Goal: Information Seeking & Learning: Learn about a topic

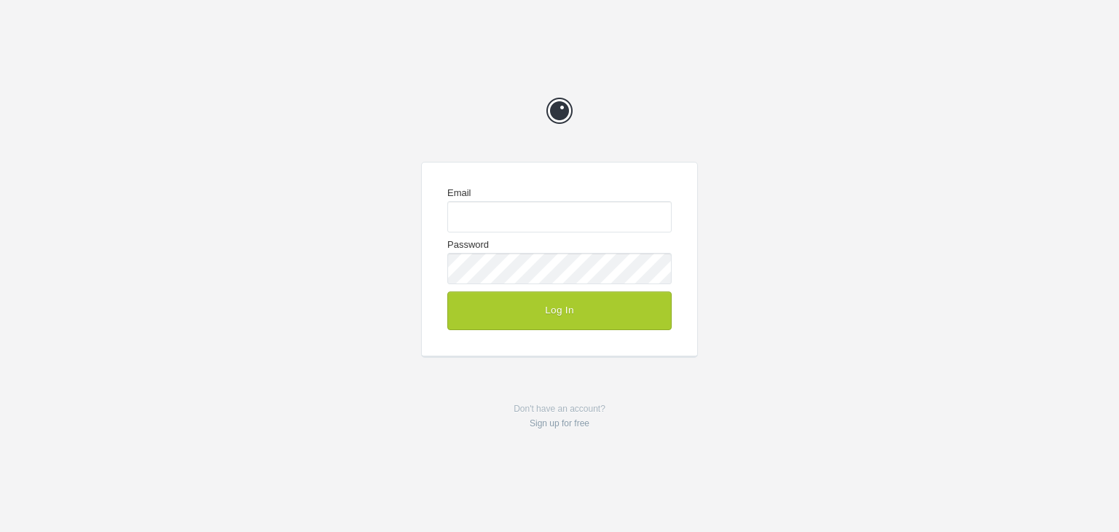
type input "[EMAIL_ADDRESS][DOMAIN_NAME]"
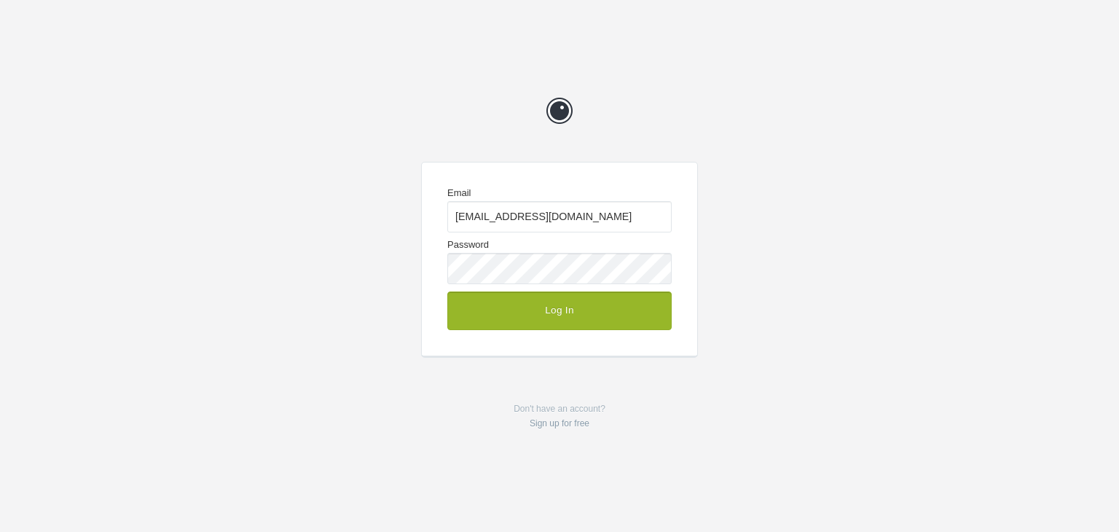
click at [511, 318] on button "Log In" at bounding box center [559, 310] width 224 height 38
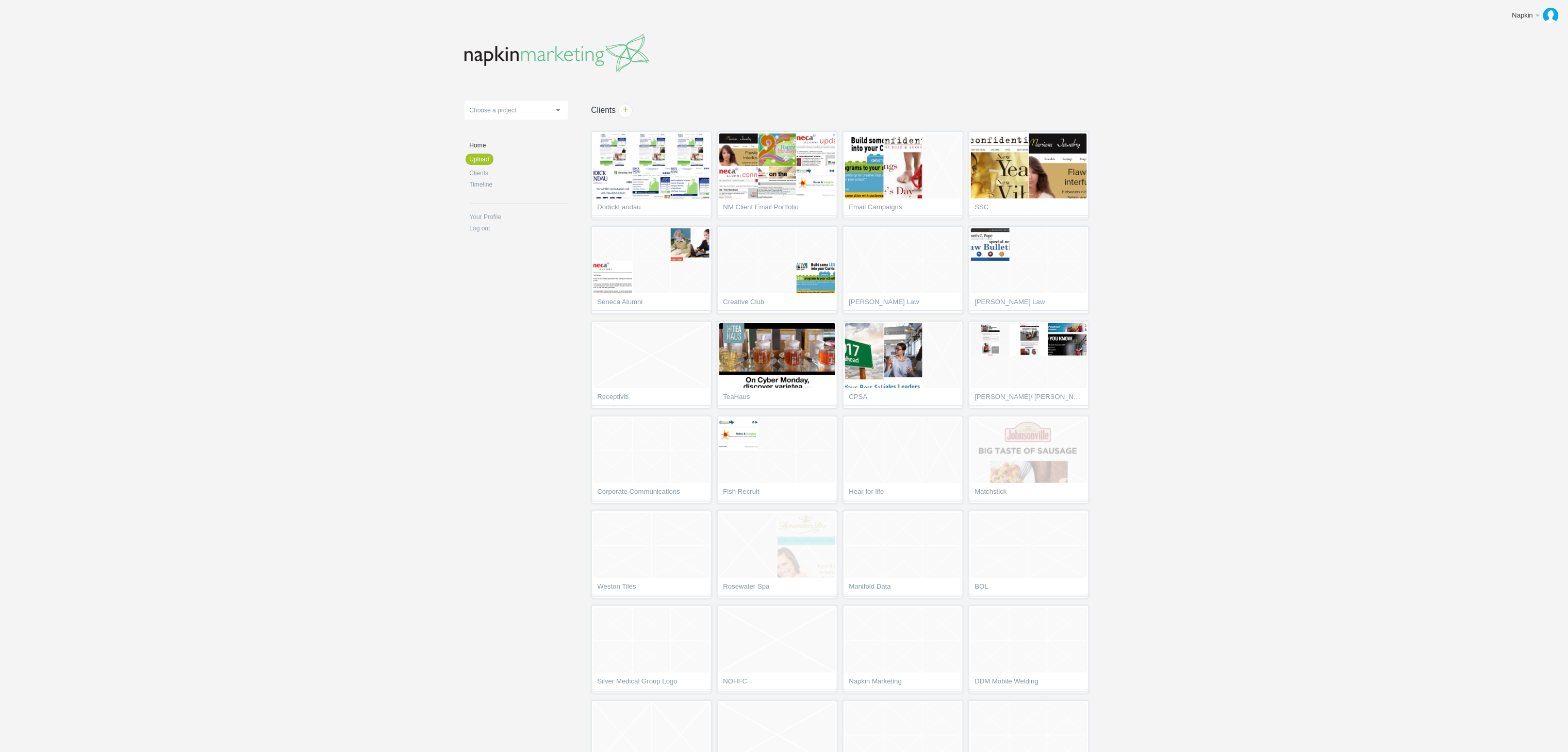
scroll to position [2886, 0]
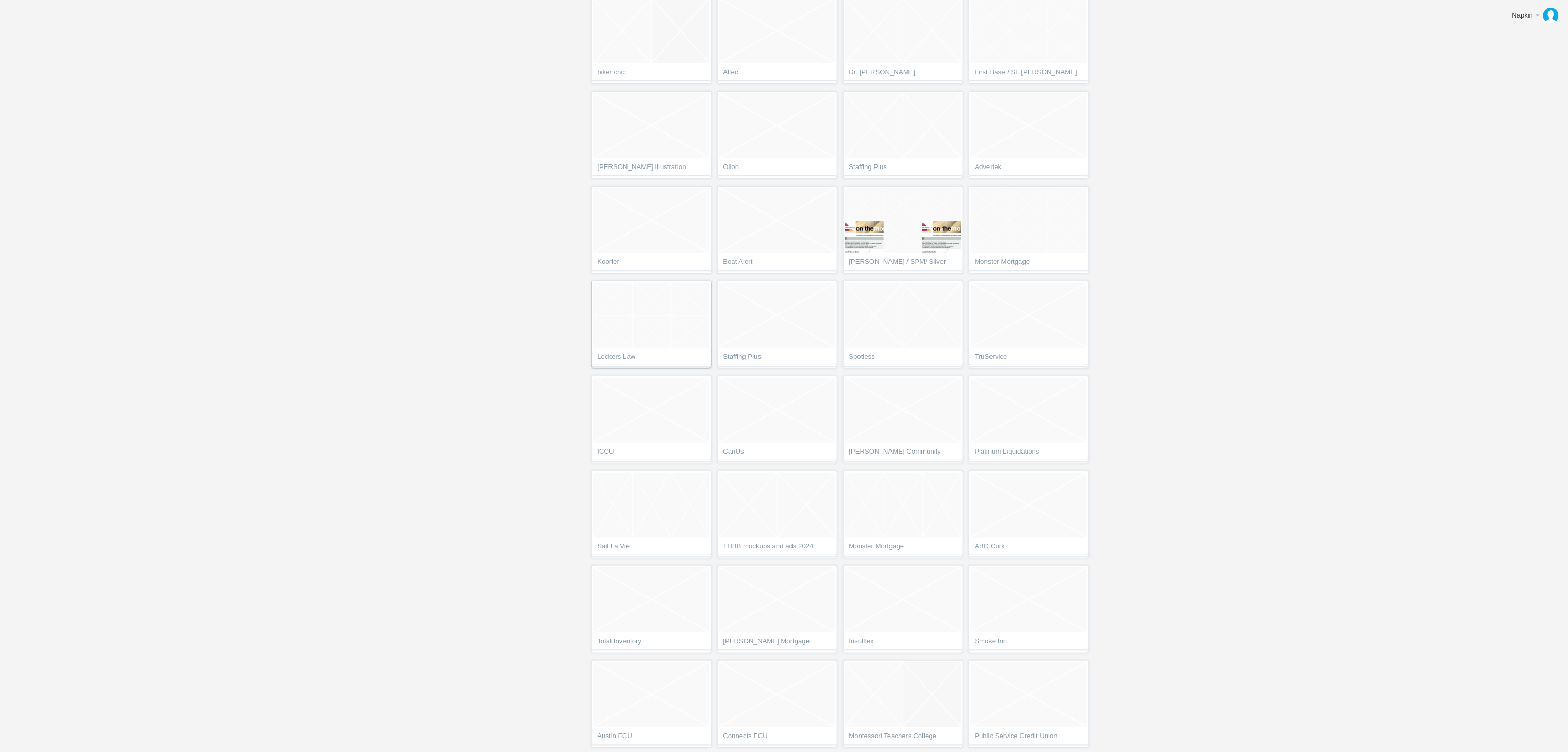
click at [633, 338] on li at bounding box center [613, 332] width 39 height 32
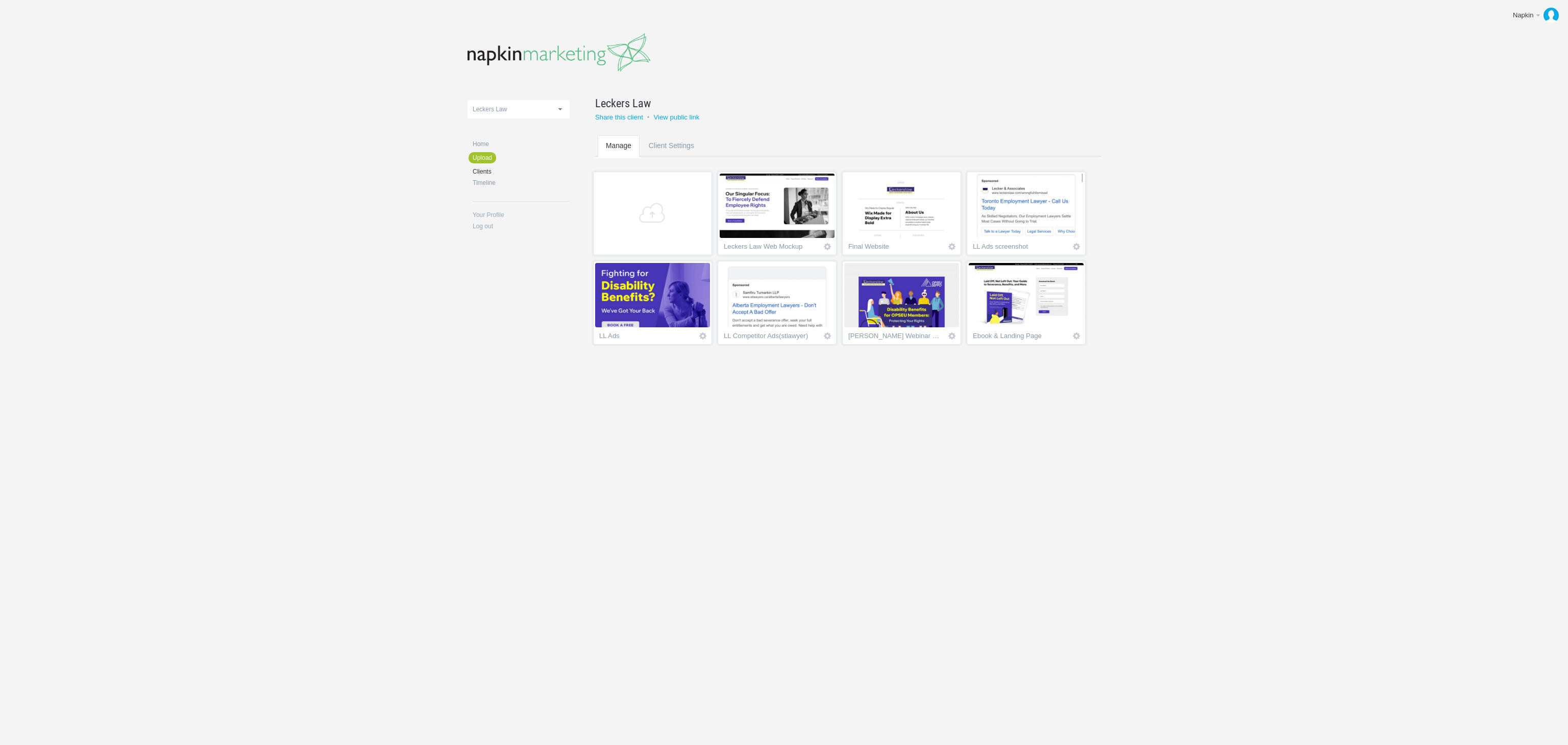
click at [641, 297] on img at bounding box center [653, 295] width 115 height 64
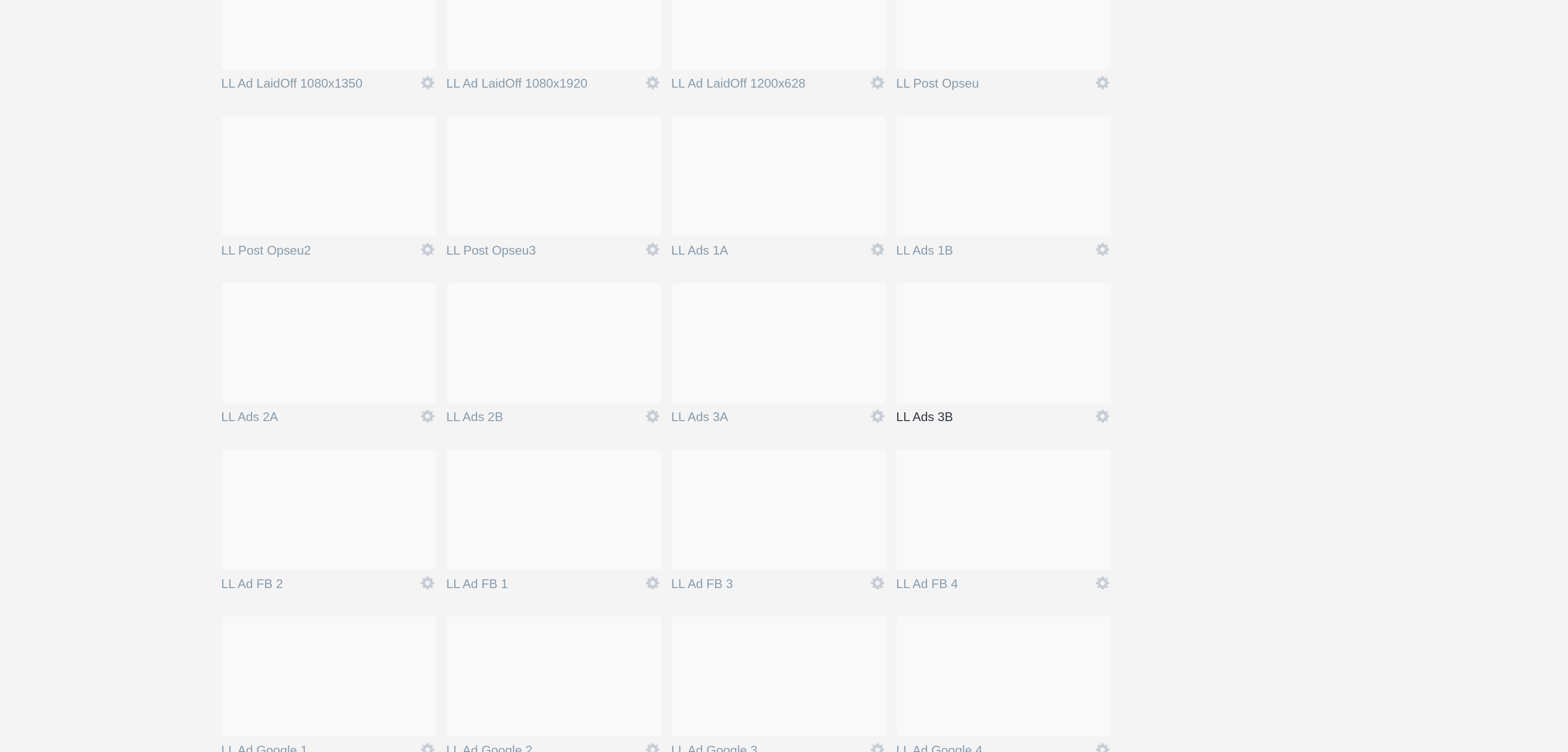
scroll to position [554, 0]
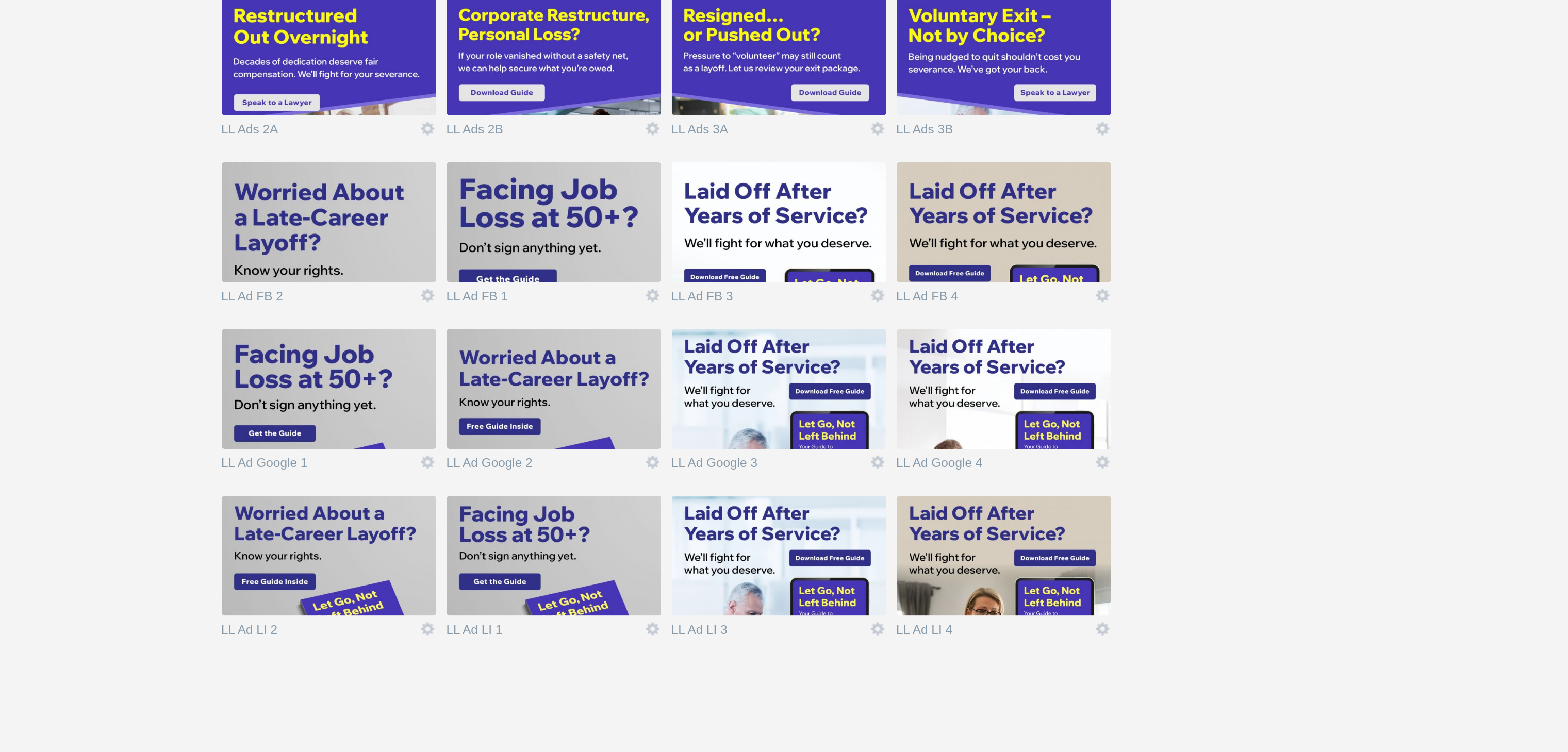
click at [768, 557] on img at bounding box center [773, 556] width 116 height 65
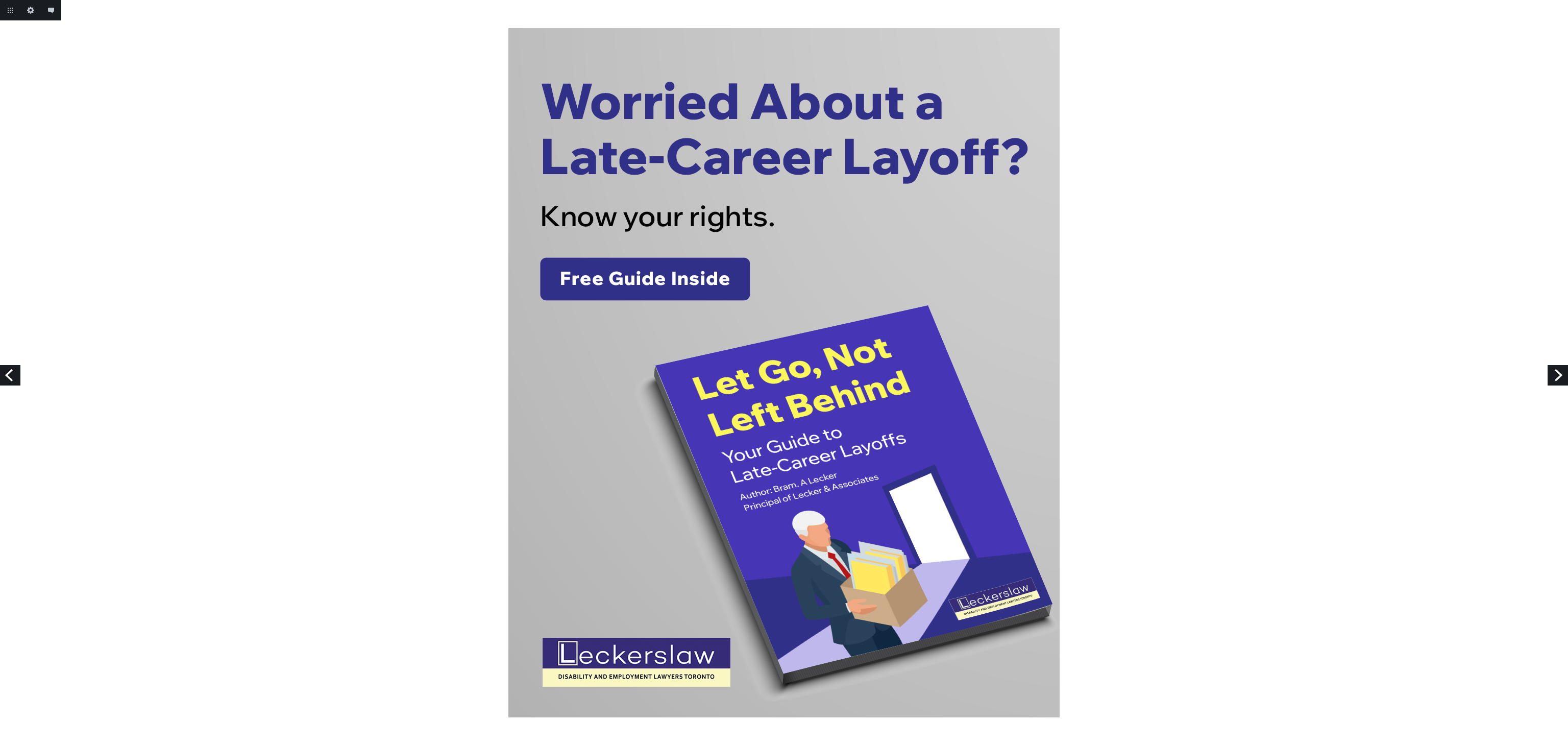
click at [1560, 371] on link "Next" at bounding box center [1557, 375] width 20 height 20
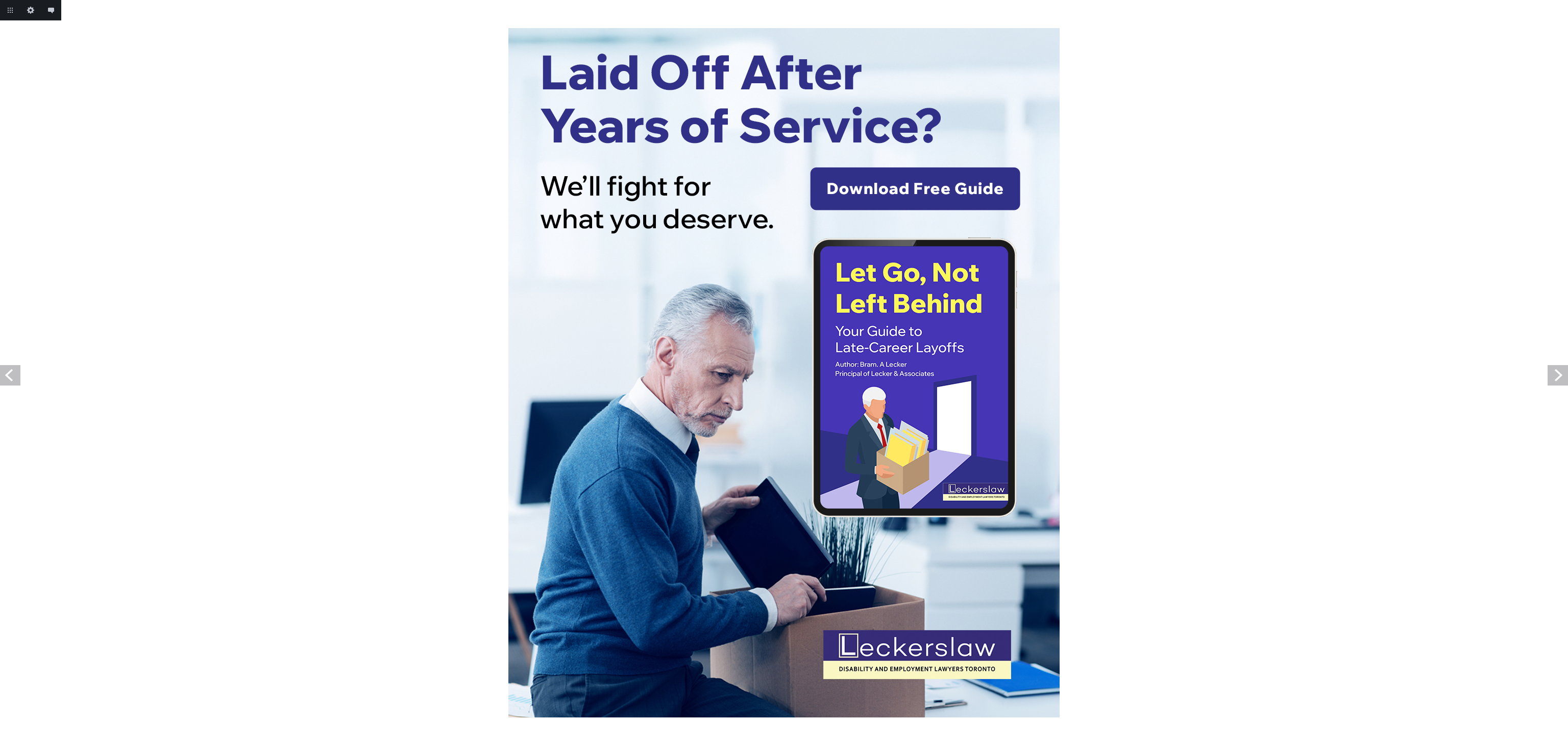
click at [1560, 371] on link "Next" at bounding box center [1557, 375] width 20 height 20
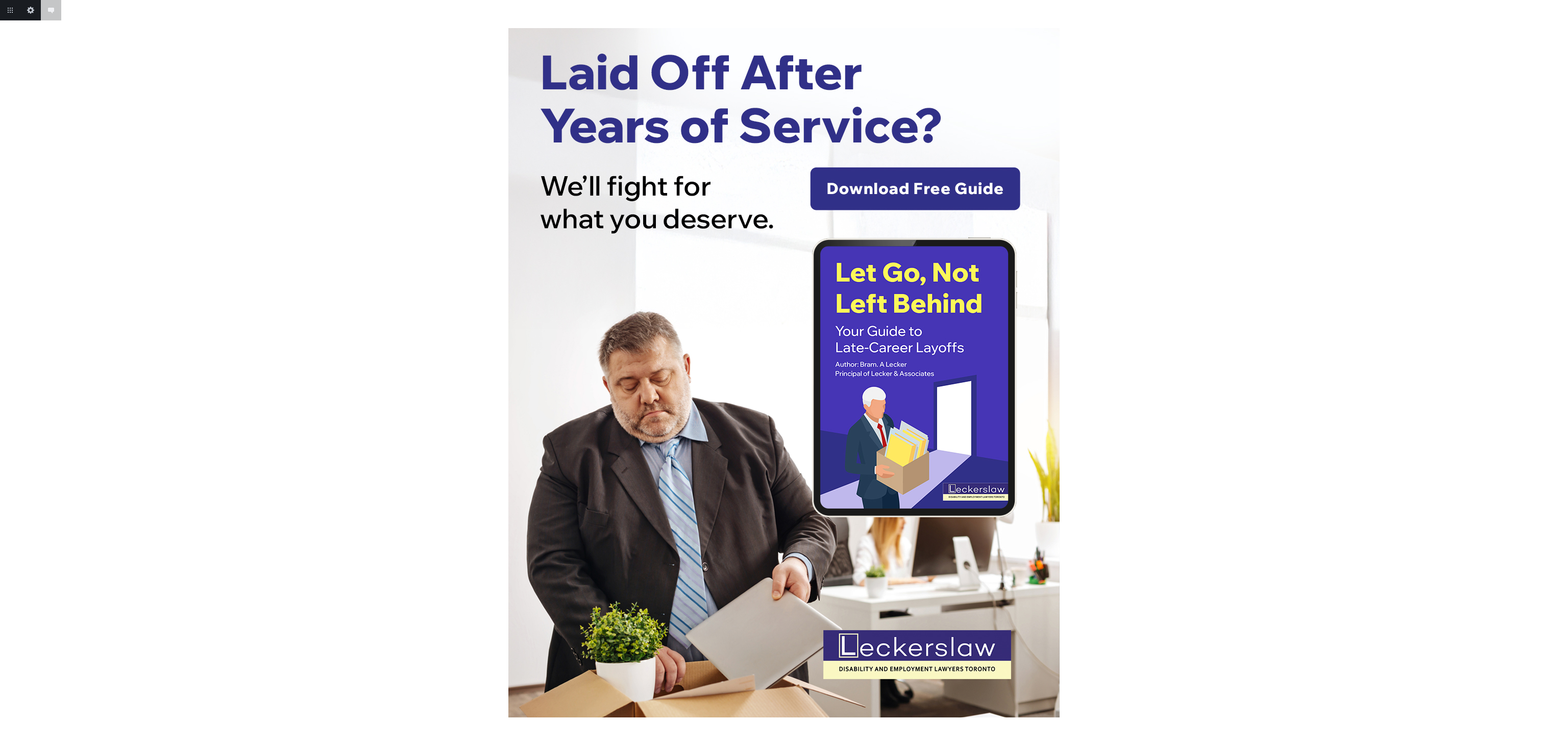
click at [1560, 371] on body "Add annotation Cancel Return to project Edit this image Add annotation" at bounding box center [784, 372] width 1568 height 745
click at [1557, 379] on link "Next" at bounding box center [1557, 375] width 20 height 20
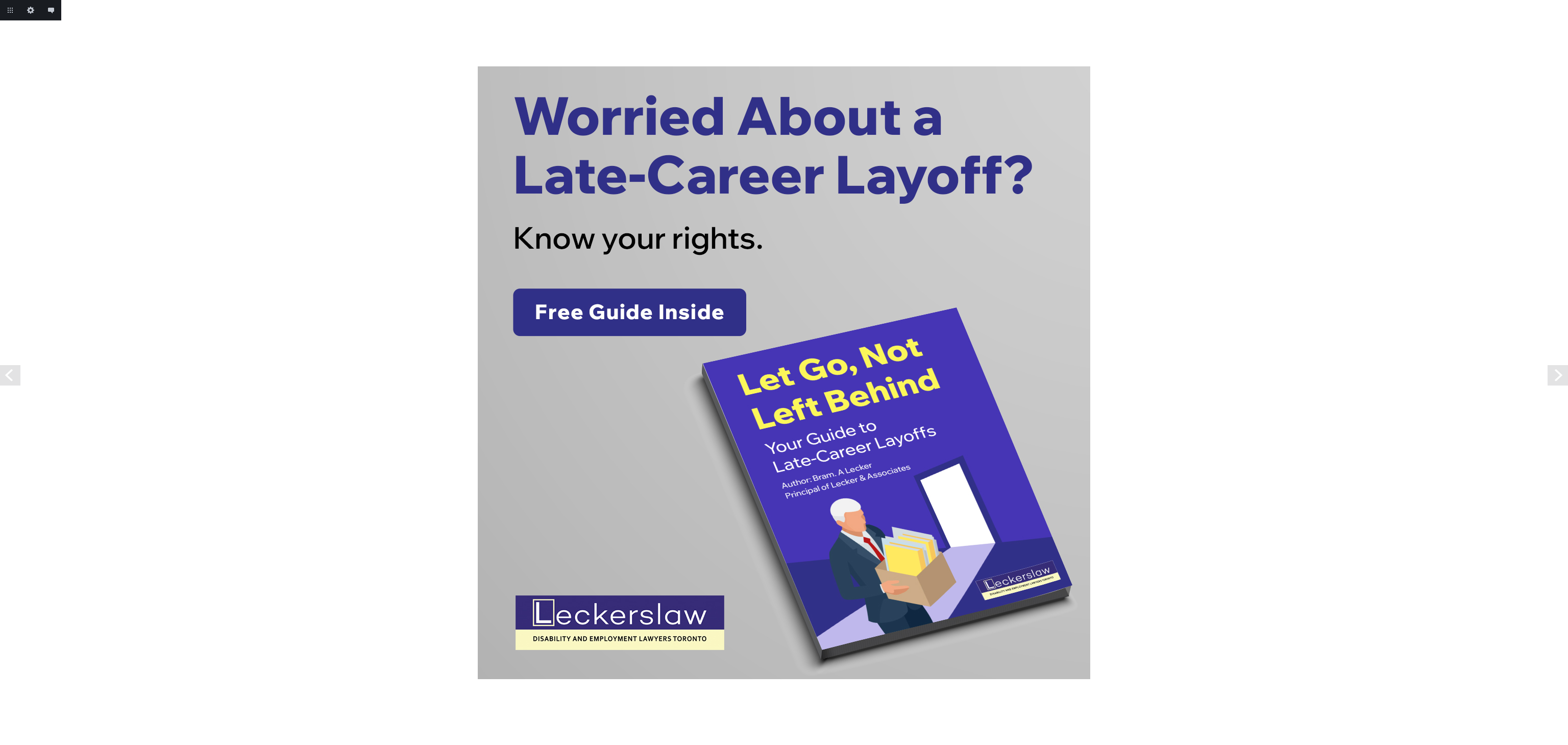
click at [1557, 379] on link "Next" at bounding box center [1557, 375] width 20 height 20
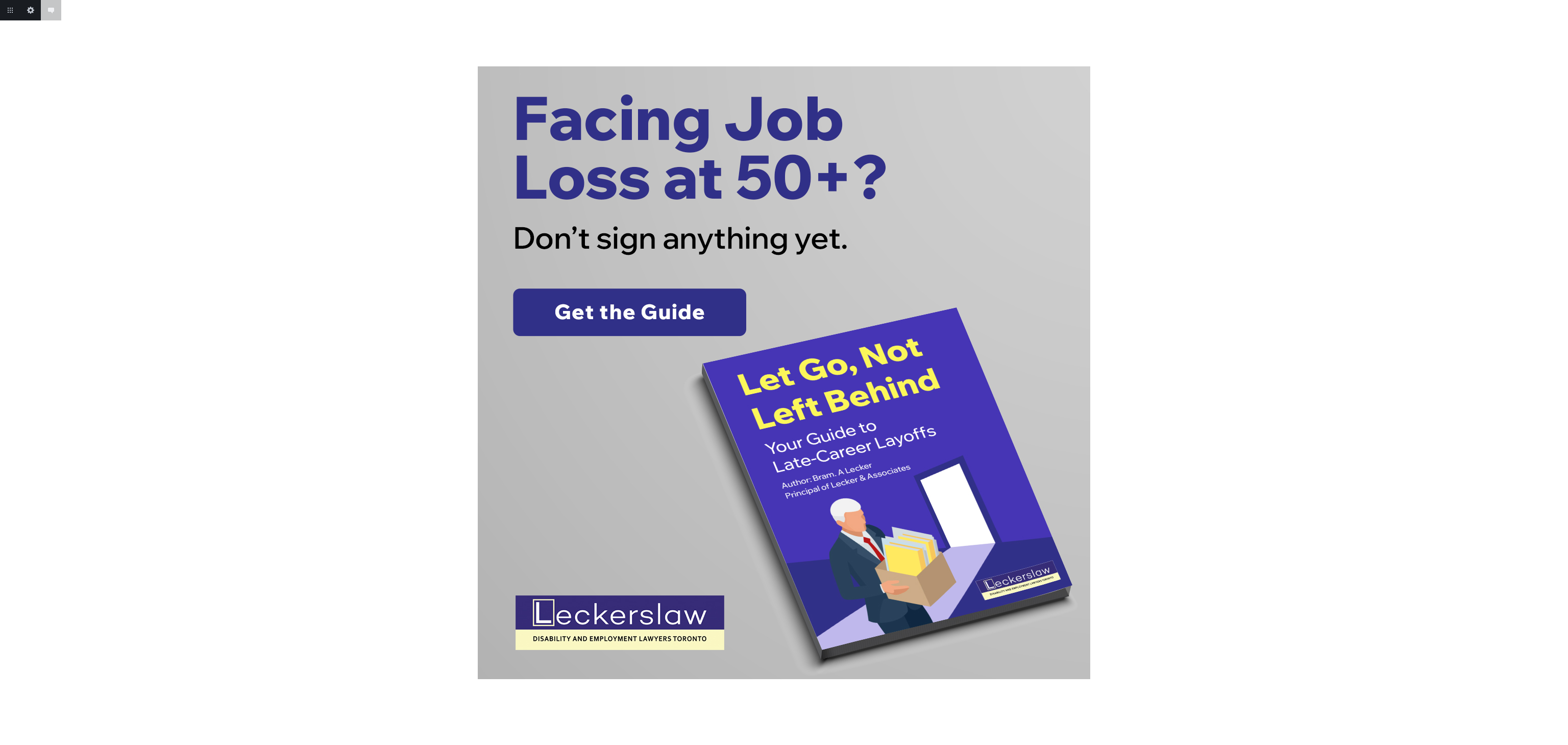
click at [1557, 379] on body "Add annotation Cancel Return to project Edit this image Add annotation" at bounding box center [784, 372] width 1568 height 745
click at [1557, 379] on link "Next" at bounding box center [1557, 375] width 20 height 20
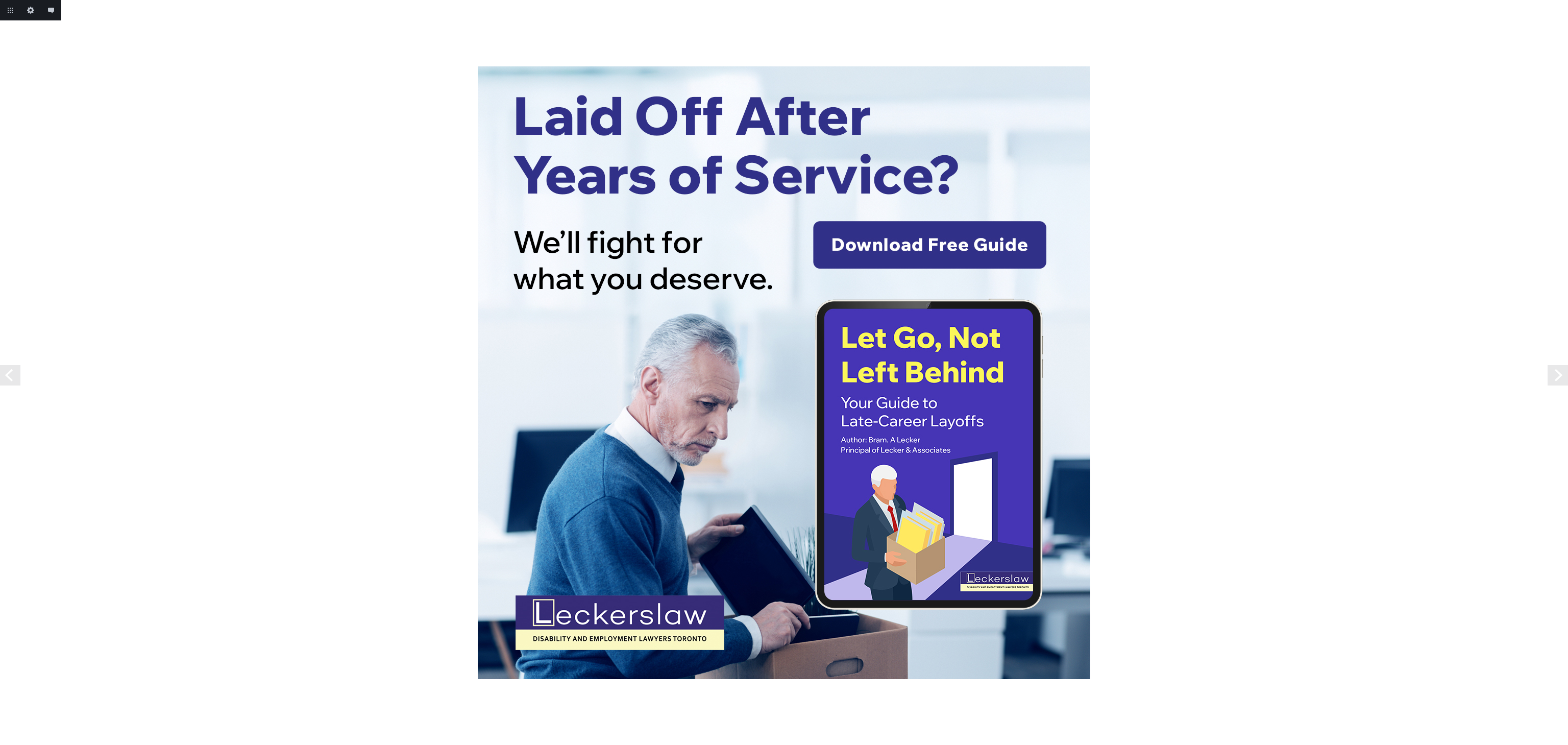
click at [1557, 379] on link "Next" at bounding box center [1557, 375] width 20 height 20
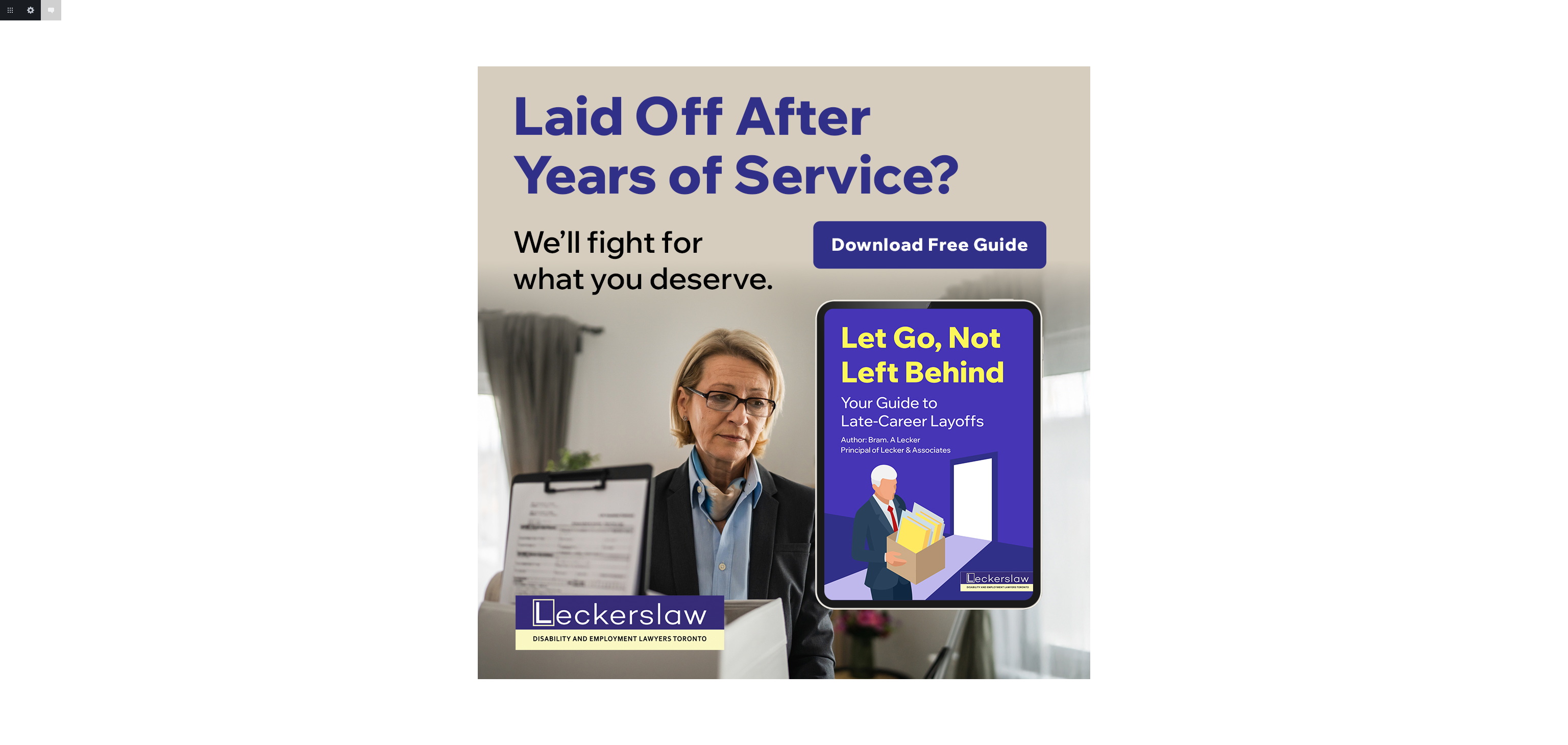
click at [1557, 379] on div at bounding box center [784, 373] width 1568 height 613
click at [1, 374] on link "Previous" at bounding box center [10, 375] width 20 height 20
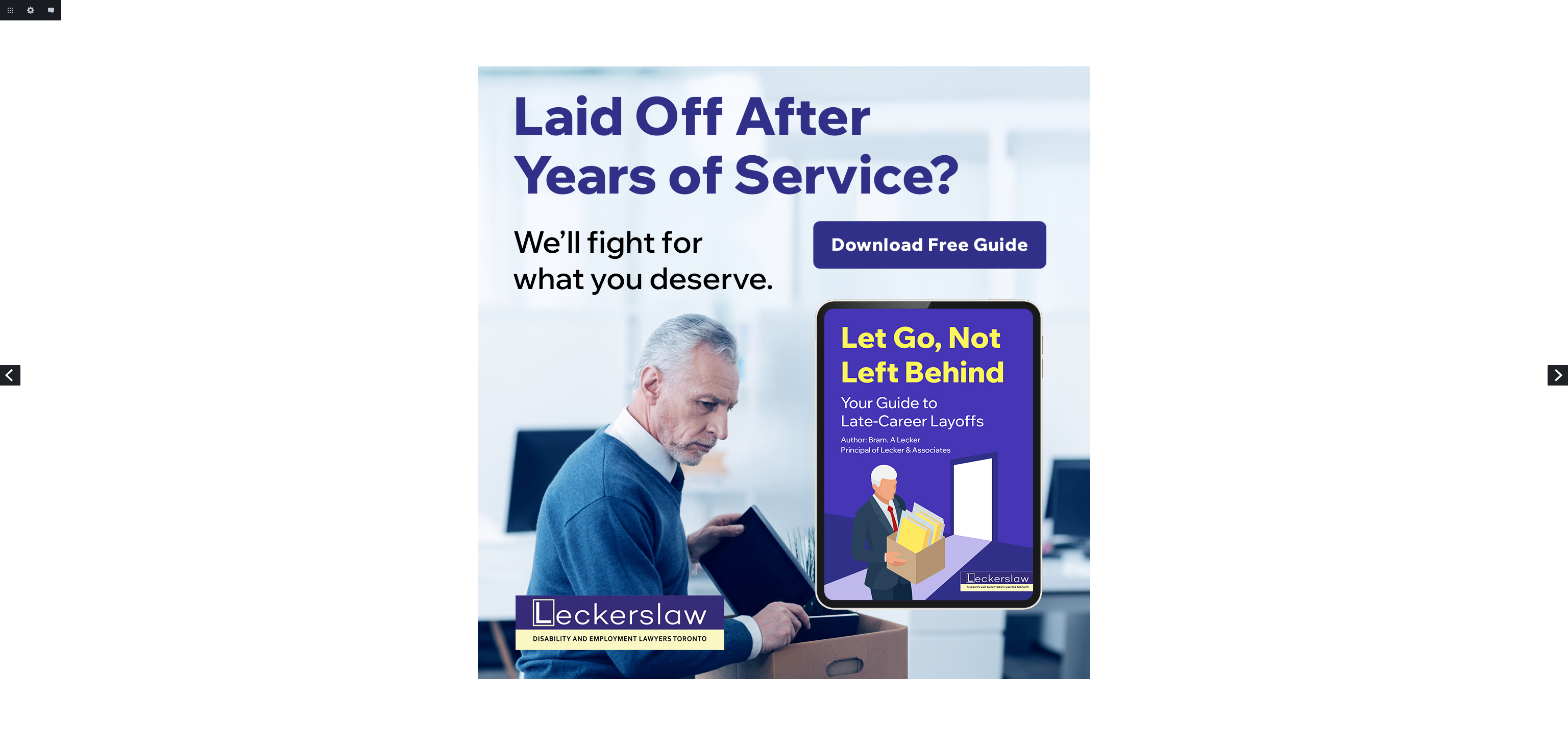
click at [1, 374] on link "Previous" at bounding box center [10, 375] width 20 height 20
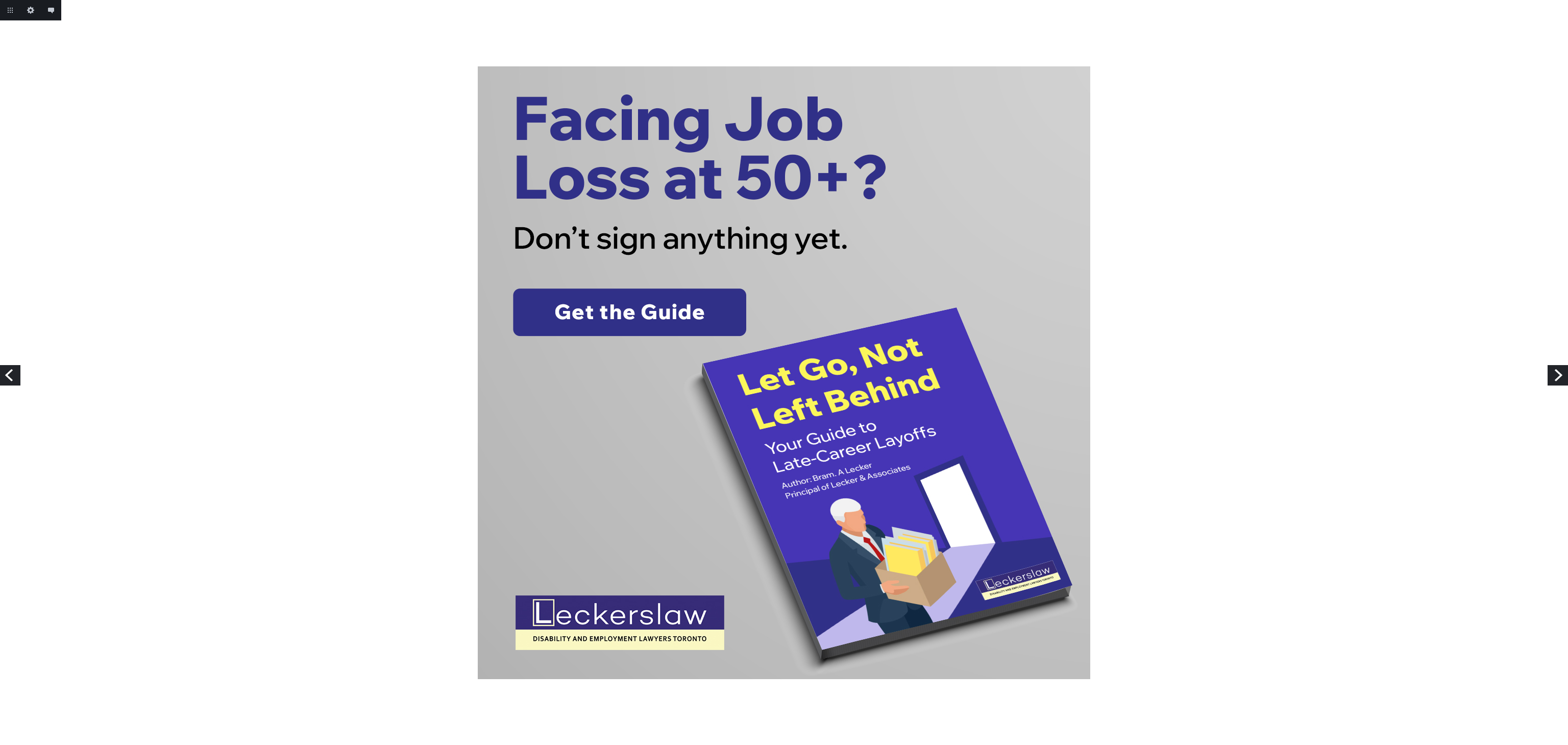
click at [1, 374] on link "Previous" at bounding box center [10, 375] width 20 height 20
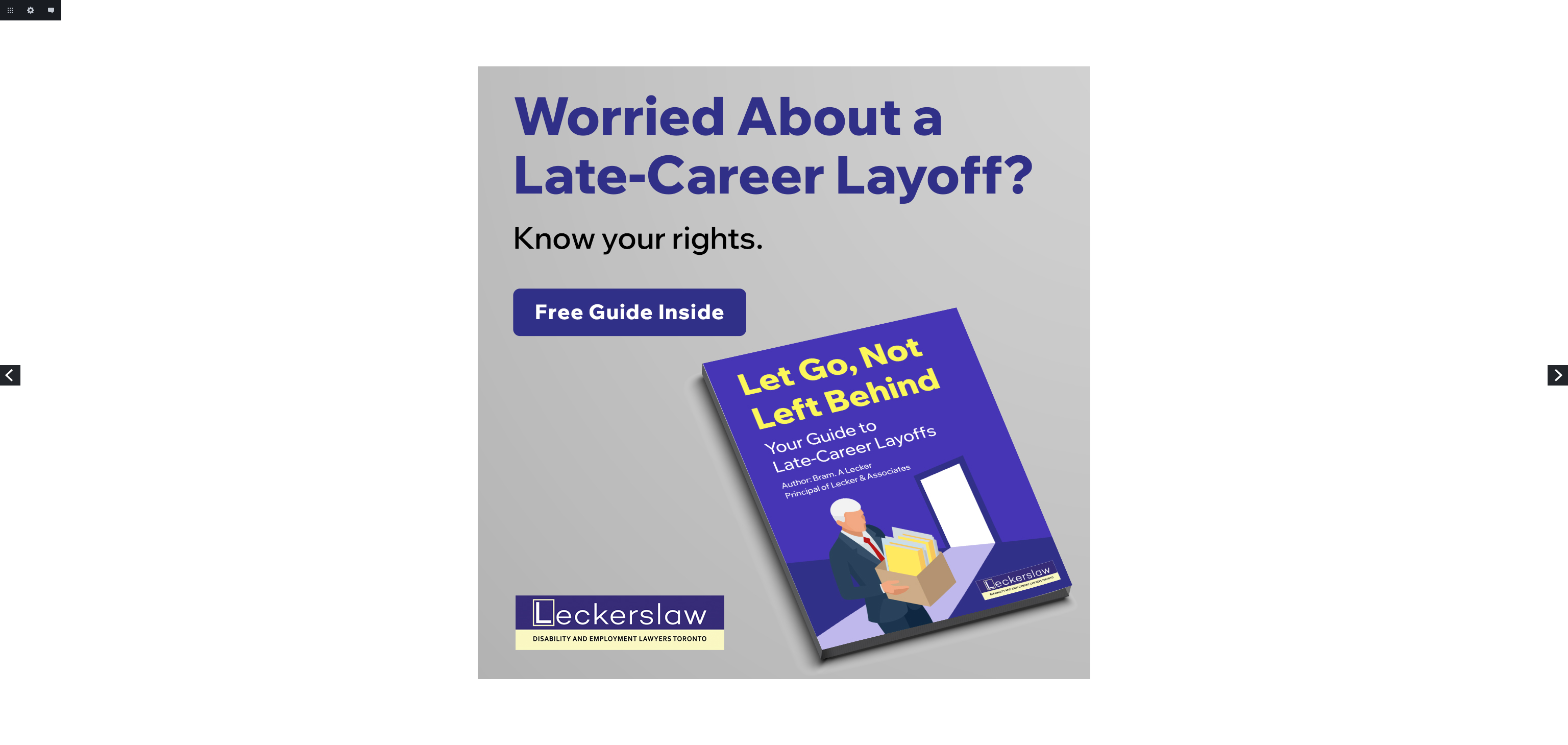
click at [1, 374] on link "Previous" at bounding box center [10, 375] width 20 height 20
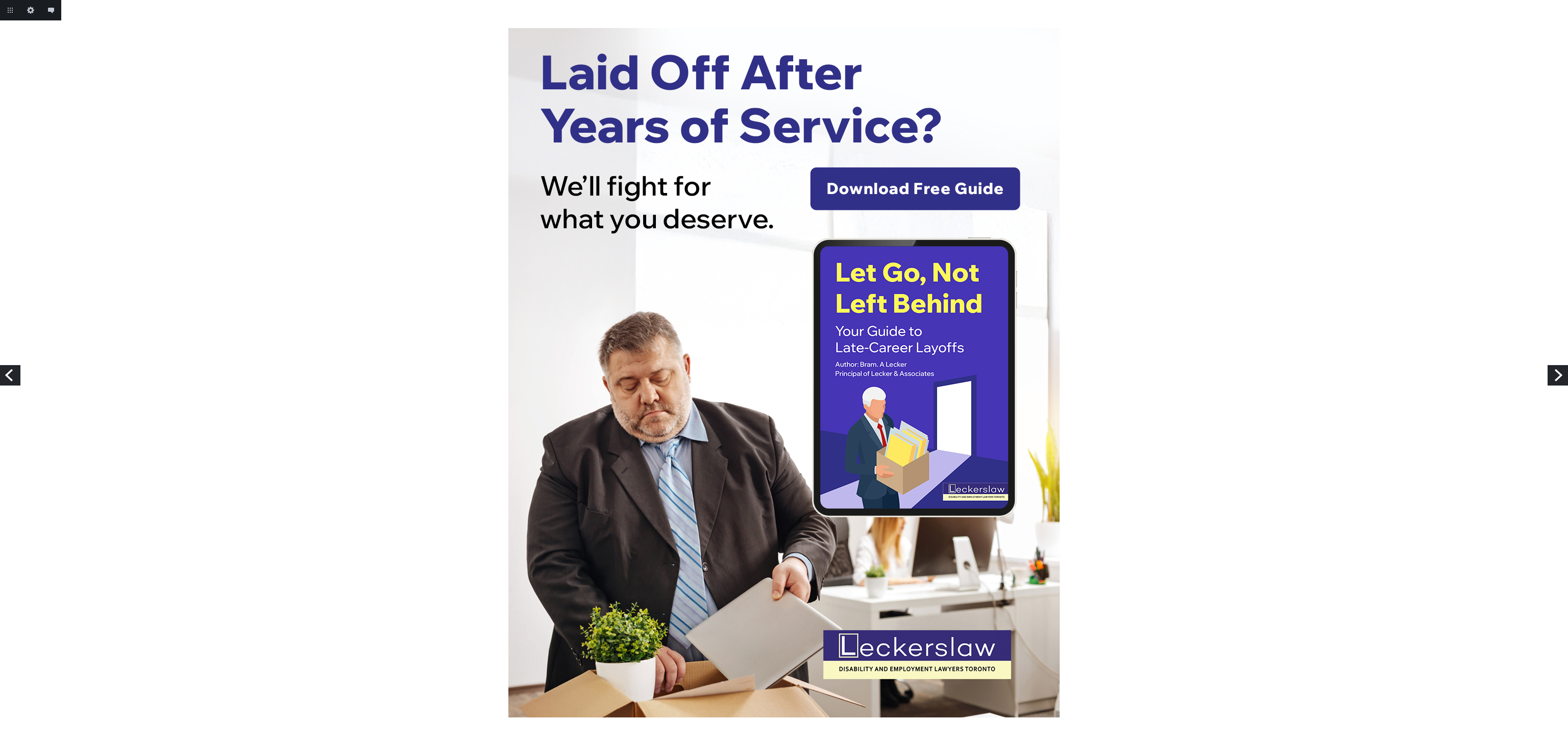
click at [1, 374] on link "Previous" at bounding box center [10, 375] width 20 height 20
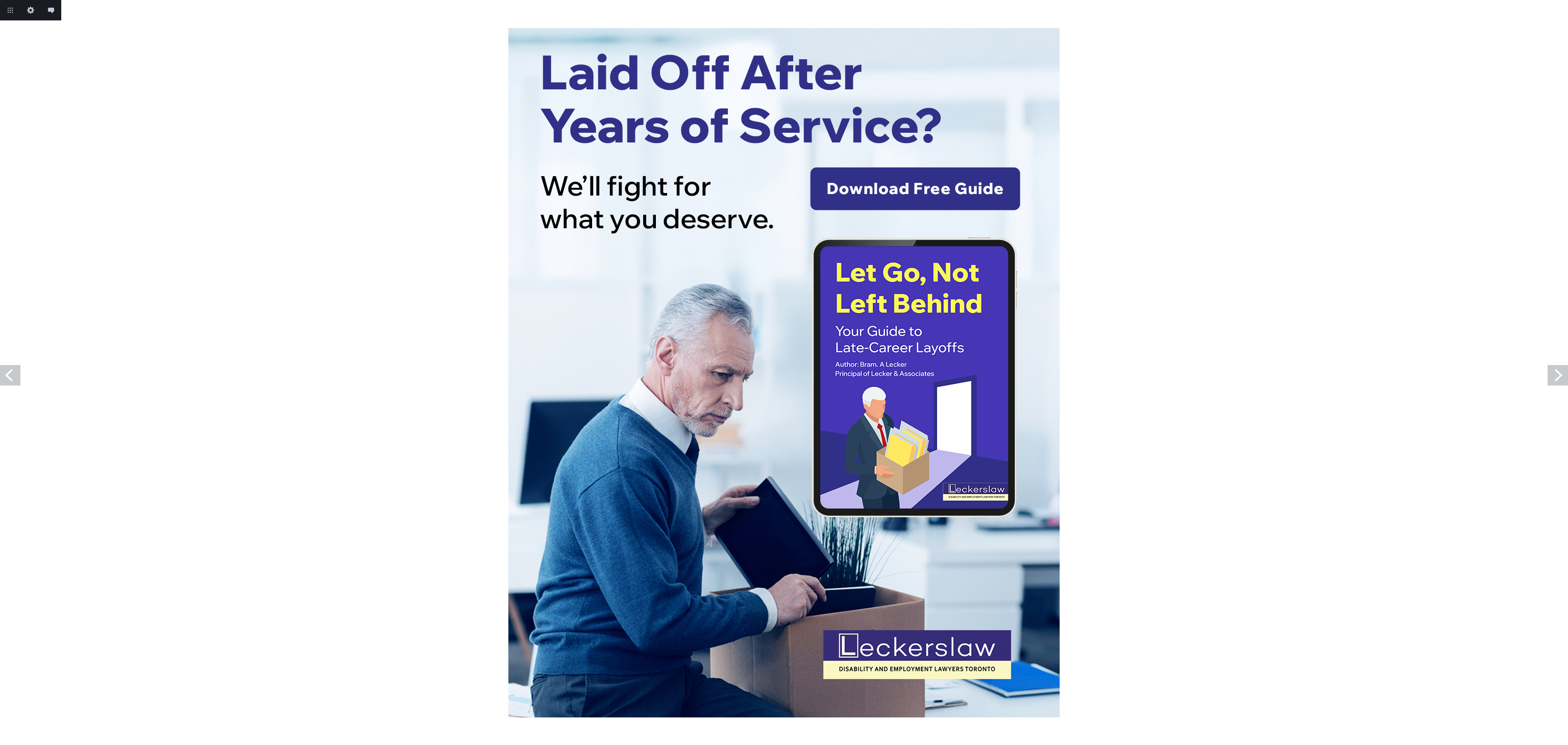
click at [1, 374] on link "Previous" at bounding box center [10, 375] width 20 height 20
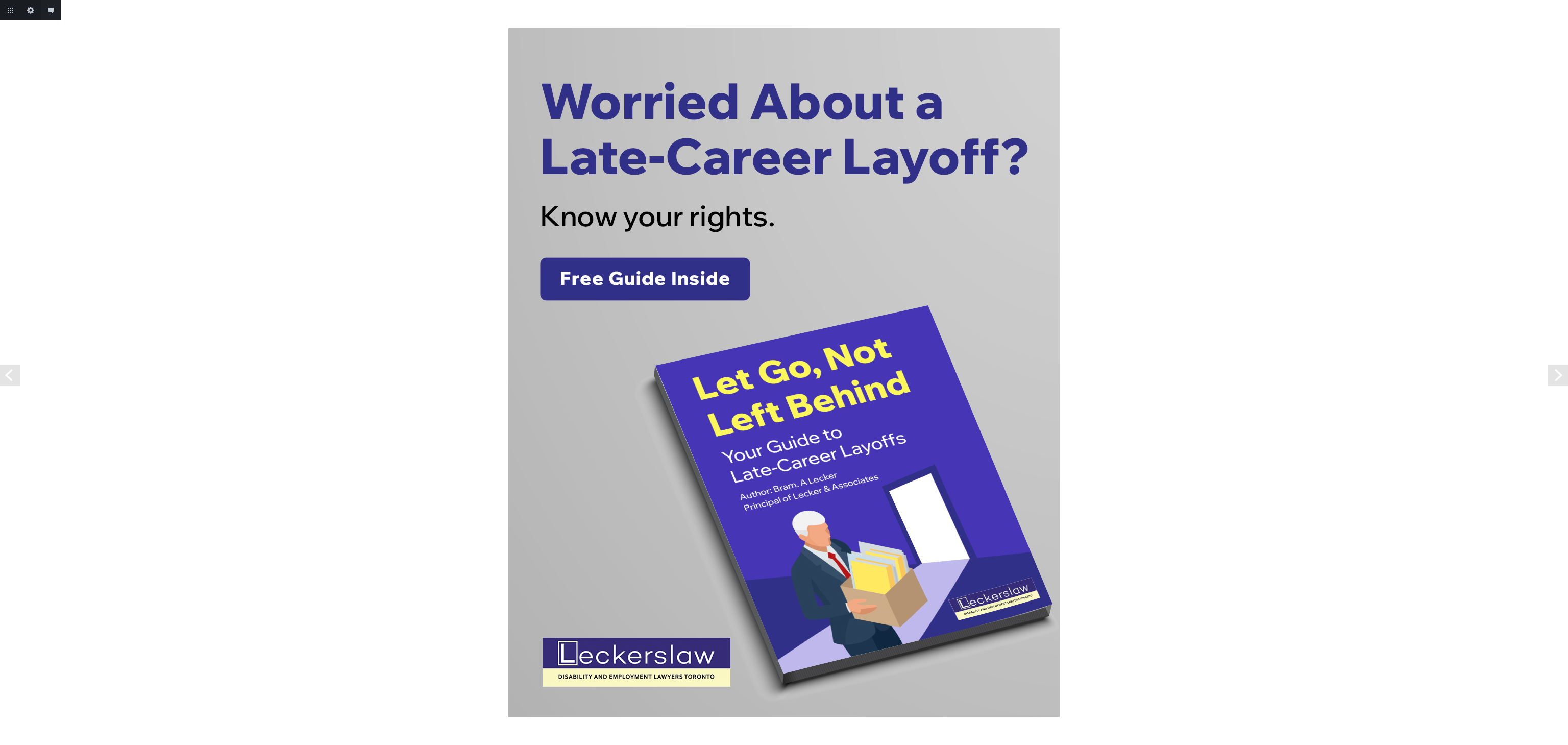
click at [1, 374] on link "Previous" at bounding box center [10, 375] width 20 height 20
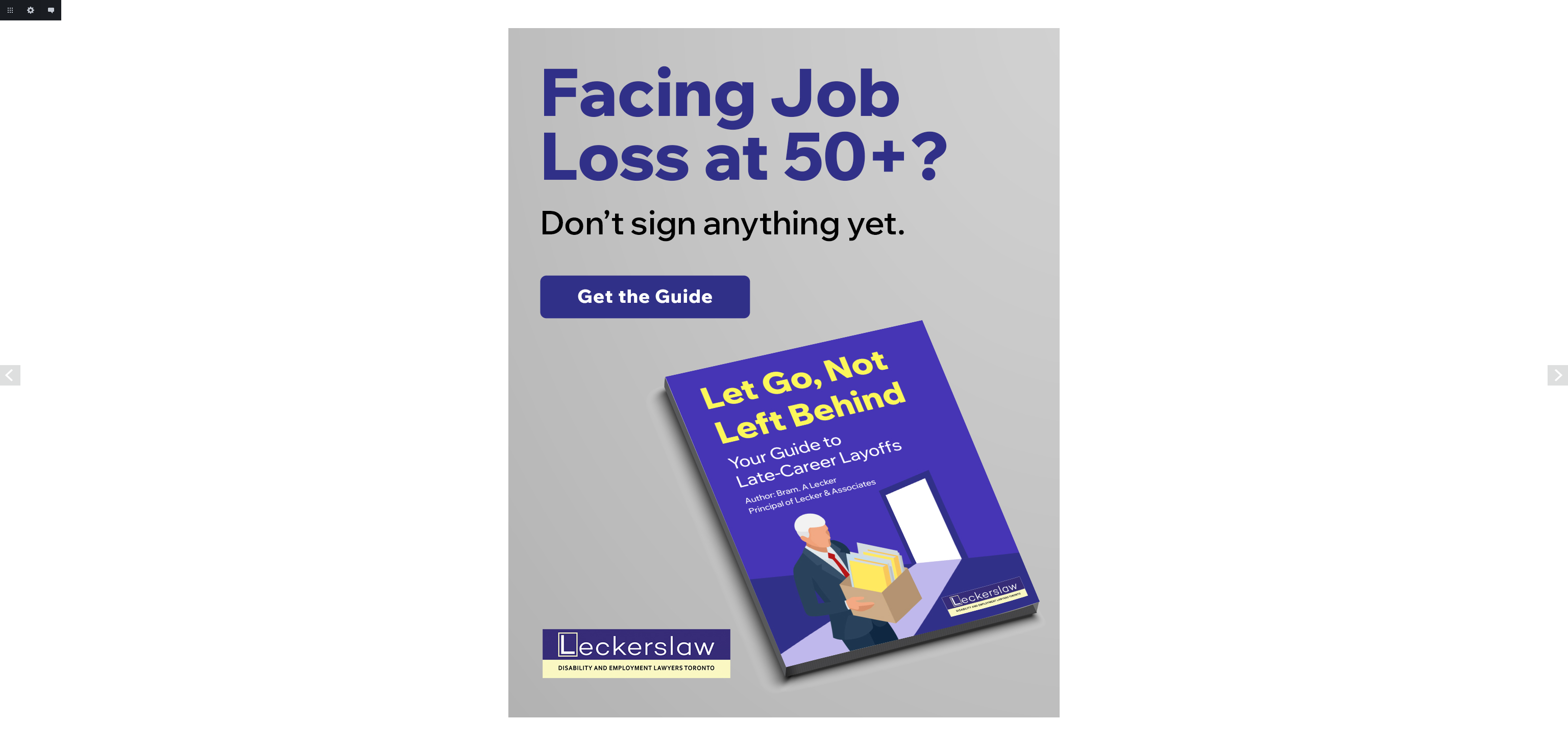
click at [1, 374] on link "Previous" at bounding box center [10, 375] width 20 height 20
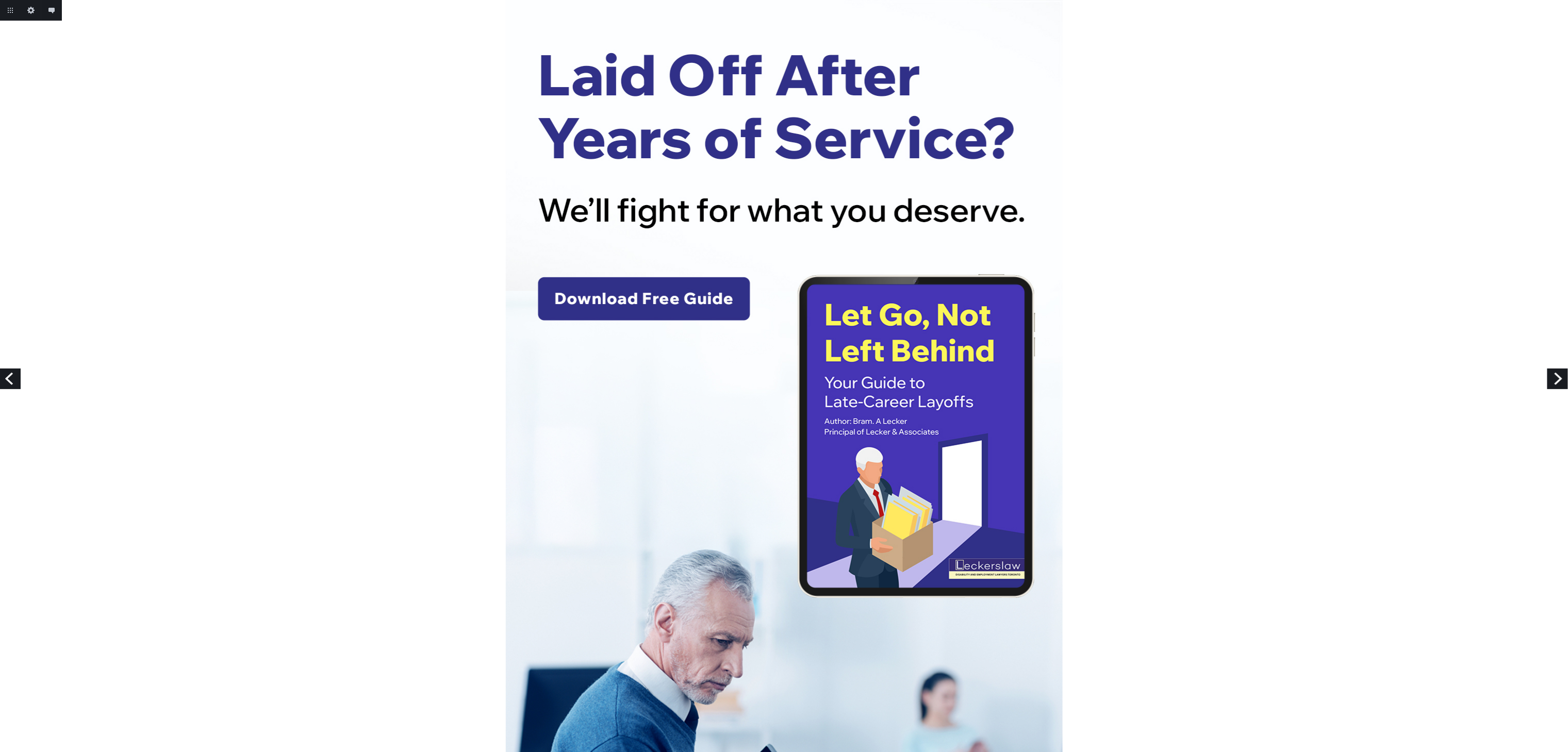
click at [1555, 376] on link "Next" at bounding box center [1557, 378] width 21 height 21
